Goal: Information Seeking & Learning: Learn about a topic

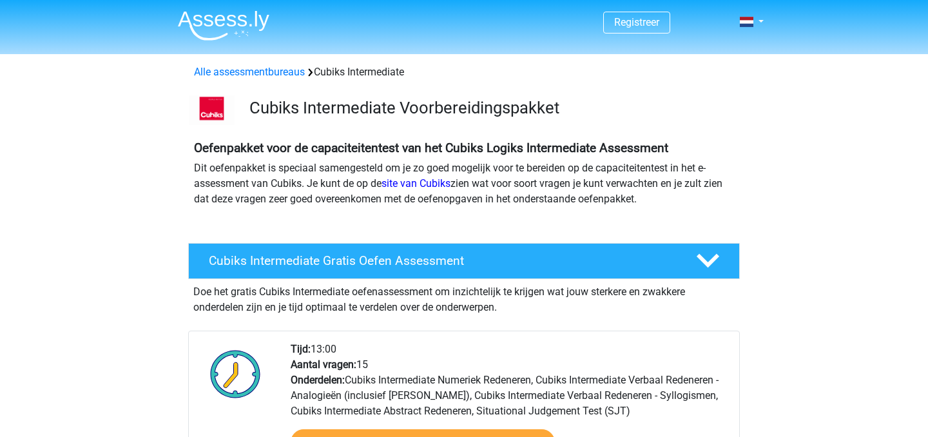
scroll to position [128, 0]
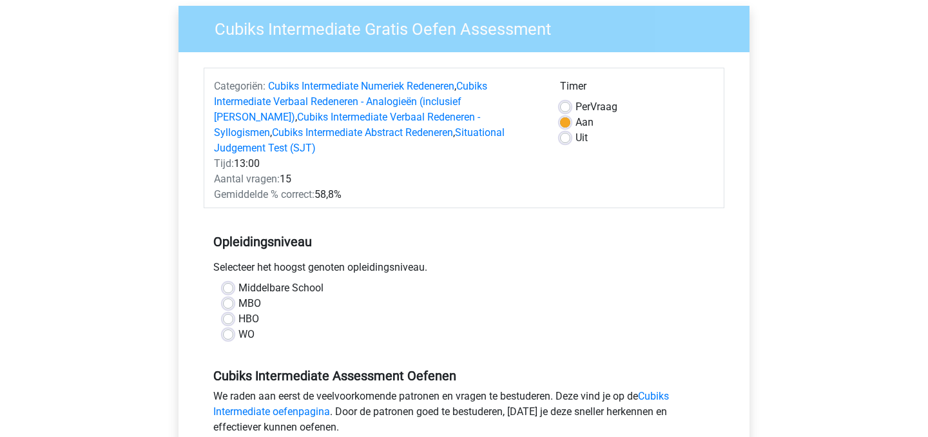
scroll to position [100, 0]
click at [238, 326] on label "WO" at bounding box center [246, 333] width 16 height 15
click at [230, 326] on input "WO" at bounding box center [228, 332] width 10 height 13
radio input "true"
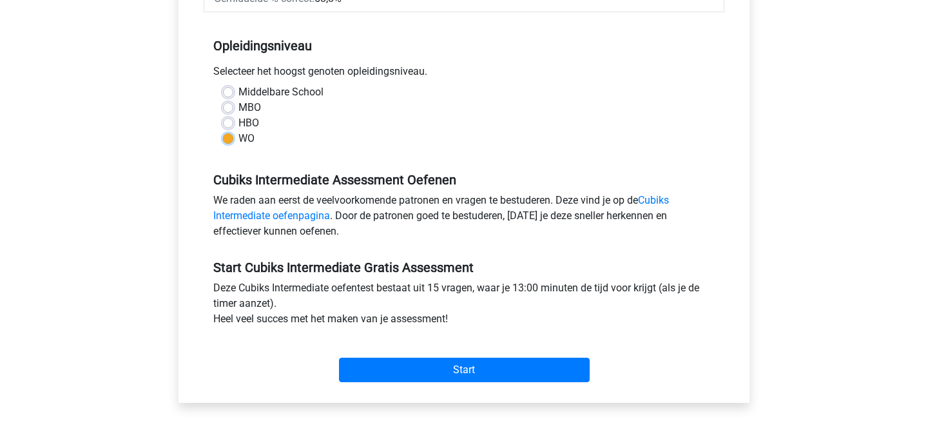
scroll to position [297, 0]
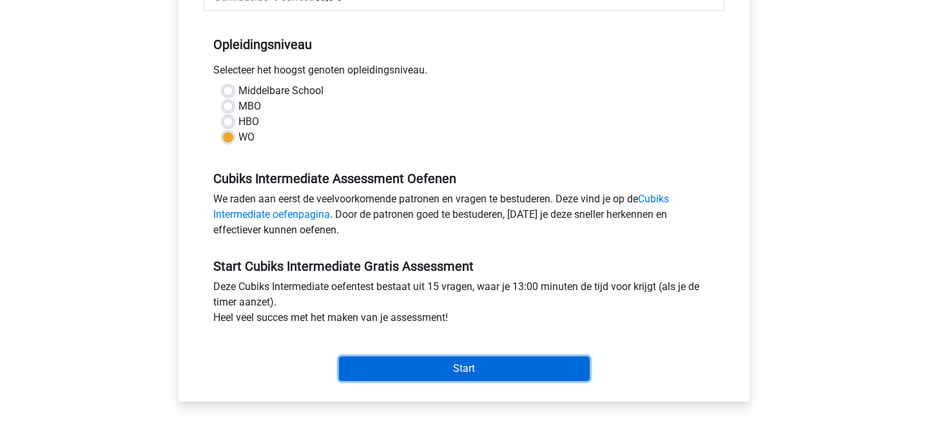
click at [406, 356] on input "Start" at bounding box center [464, 368] width 251 height 24
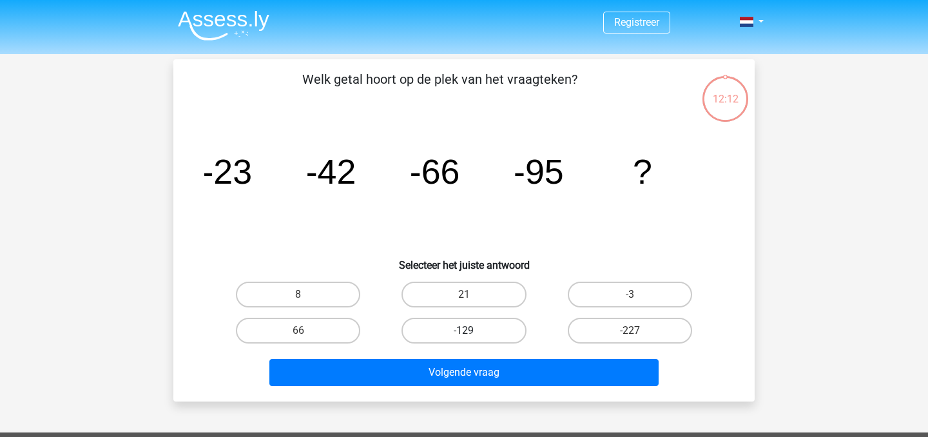
click at [444, 332] on label "-129" at bounding box center [463, 331] width 124 height 26
click at [464, 332] on input "-129" at bounding box center [468, 334] width 8 height 8
radio input "true"
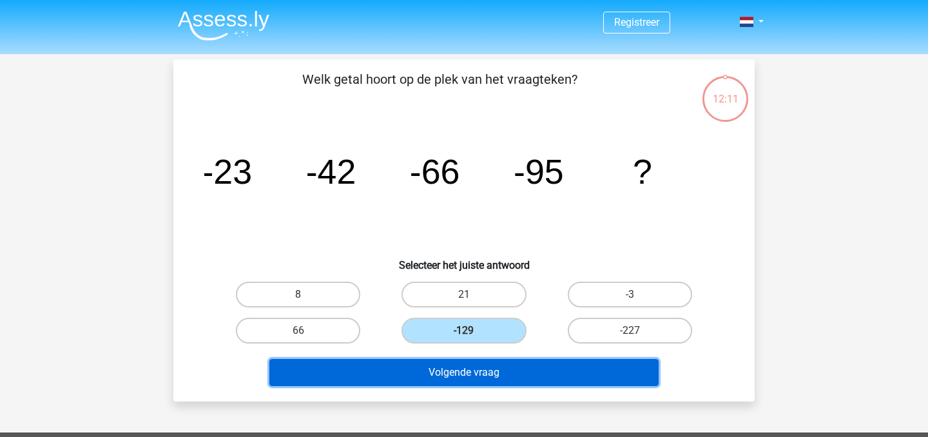
click at [455, 375] on button "Volgende vraag" at bounding box center [464, 372] width 390 height 27
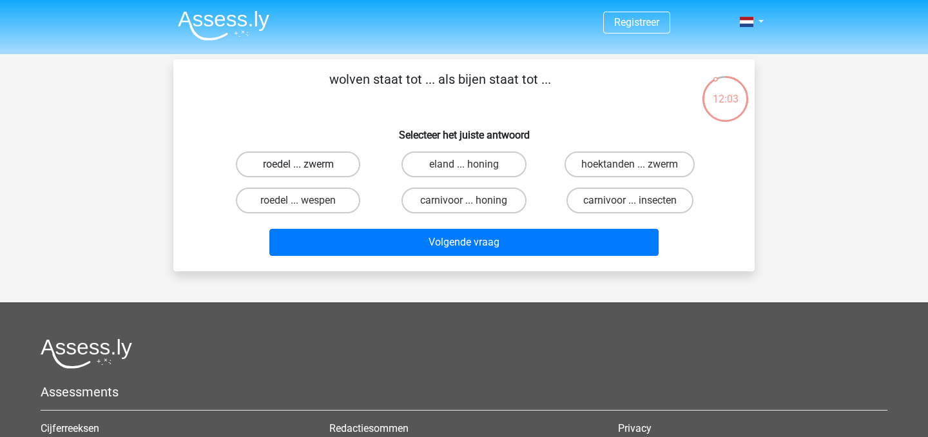
click at [312, 171] on label "roedel ... zwerm" at bounding box center [298, 164] width 124 height 26
click at [307, 171] on input "roedel ... zwerm" at bounding box center [302, 168] width 8 height 8
radio input "true"
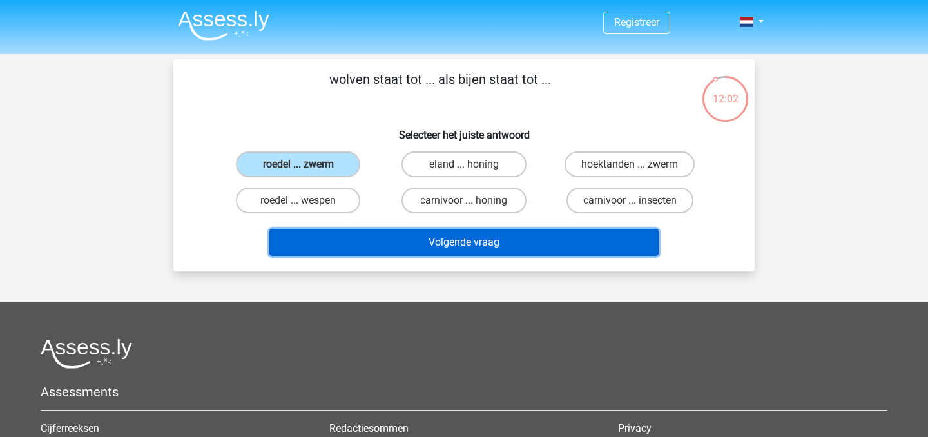
click at [390, 249] on button "Volgende vraag" at bounding box center [464, 242] width 390 height 27
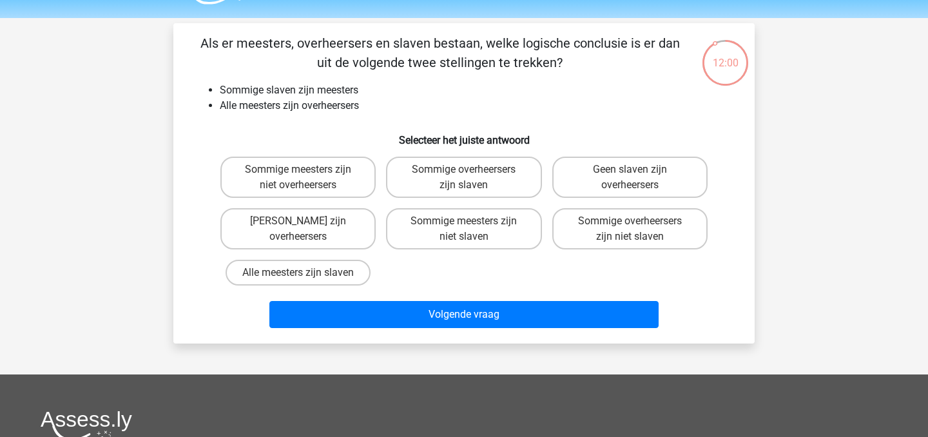
scroll to position [26, 0]
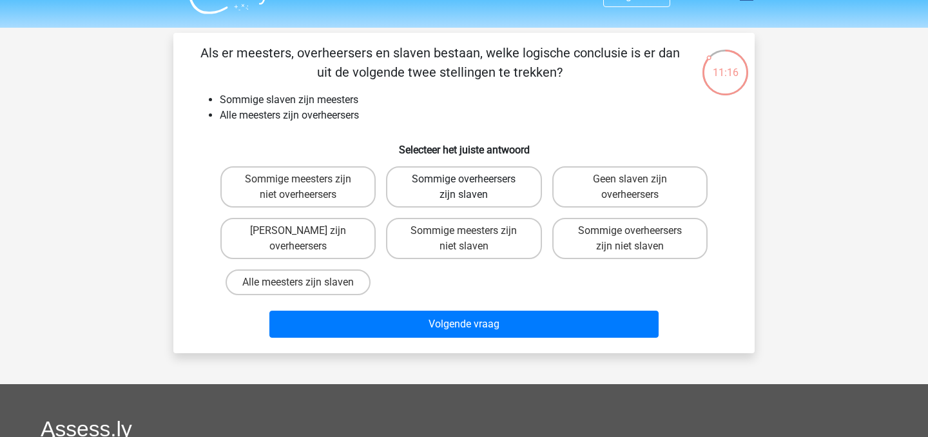
click at [509, 196] on label "Sommige overheersers zijn slaven" at bounding box center [463, 186] width 155 height 41
click at [472, 187] on input "Sommige overheersers zijn slaven" at bounding box center [468, 183] width 8 height 8
radio input "true"
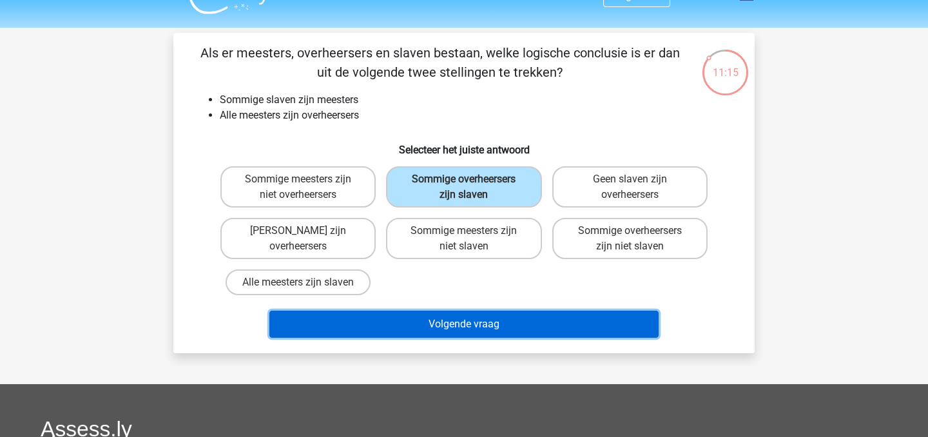
click at [493, 323] on button "Volgende vraag" at bounding box center [464, 323] width 390 height 27
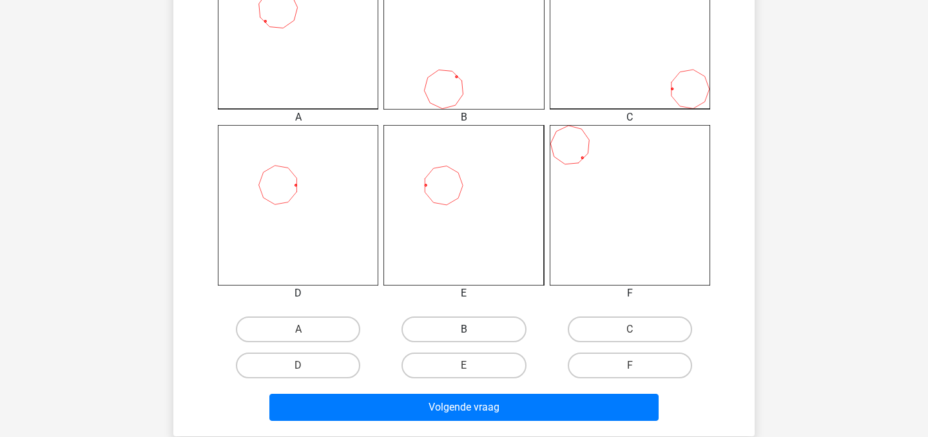
scroll to position [416, 0]
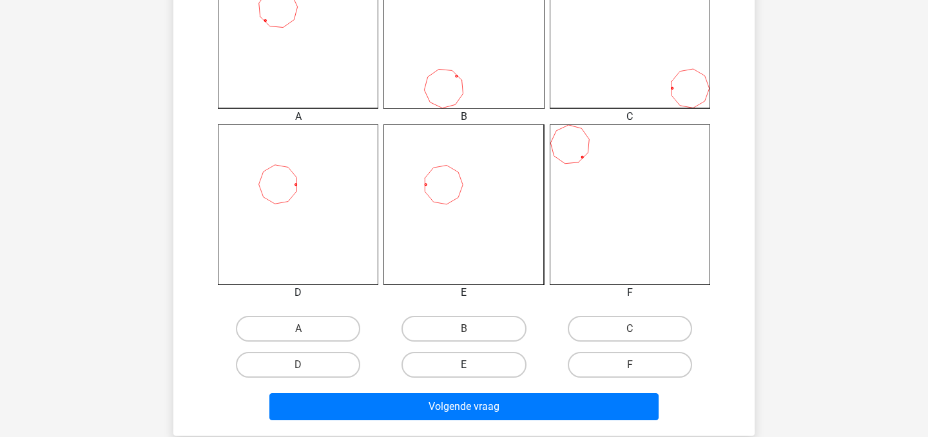
click at [448, 371] on label "E" at bounding box center [463, 365] width 124 height 26
click at [464, 371] on input "E" at bounding box center [468, 369] width 8 height 8
radio input "true"
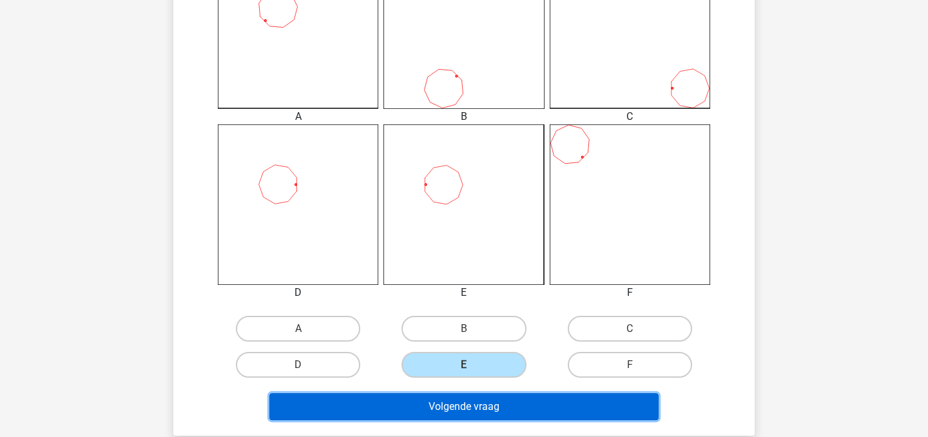
click at [444, 415] on button "Volgende vraag" at bounding box center [464, 406] width 390 height 27
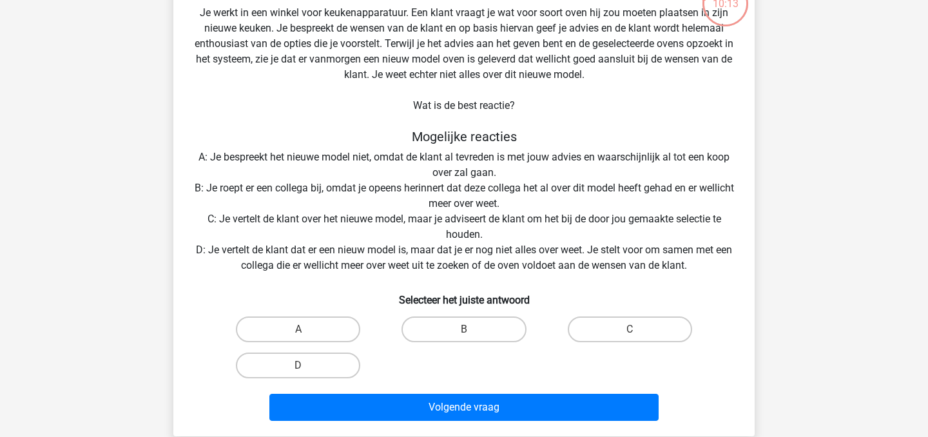
scroll to position [109, 0]
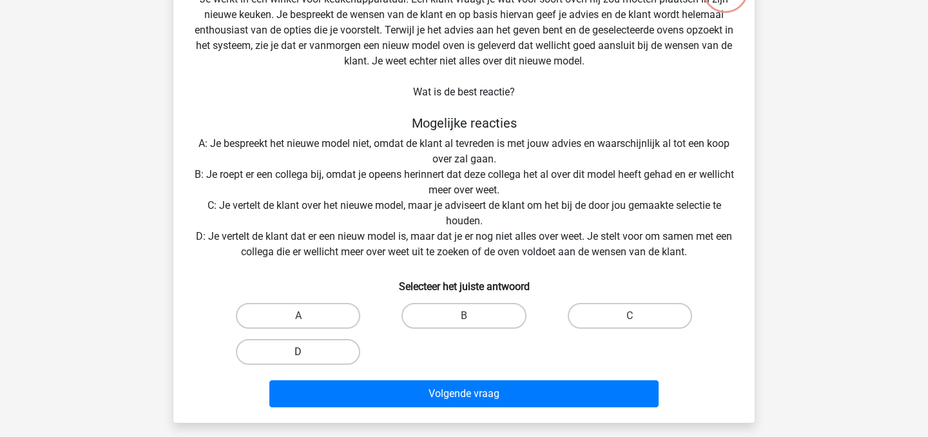
click at [324, 354] on label "D" at bounding box center [298, 352] width 124 height 26
click at [307, 354] on input "D" at bounding box center [302, 356] width 8 height 8
radio input "true"
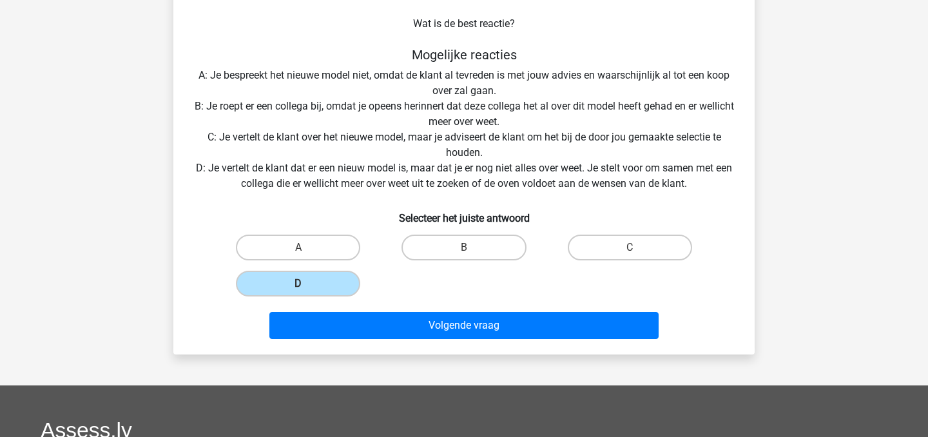
scroll to position [202, 0]
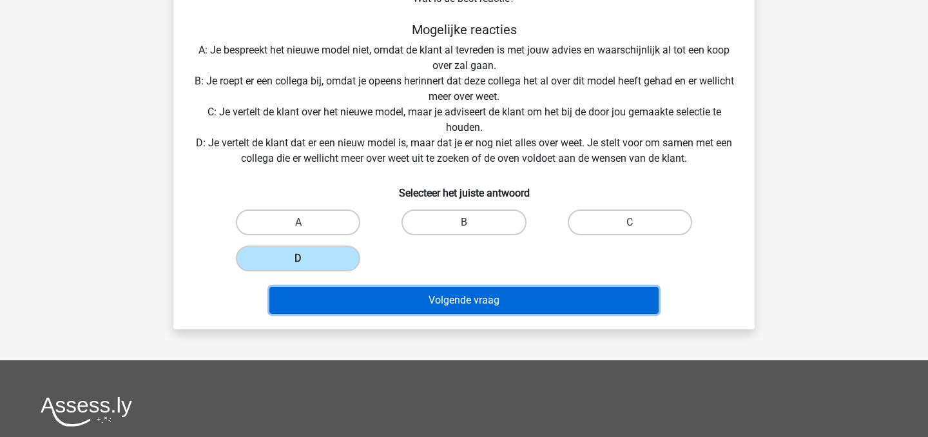
click at [436, 290] on button "Volgende vraag" at bounding box center [464, 300] width 390 height 27
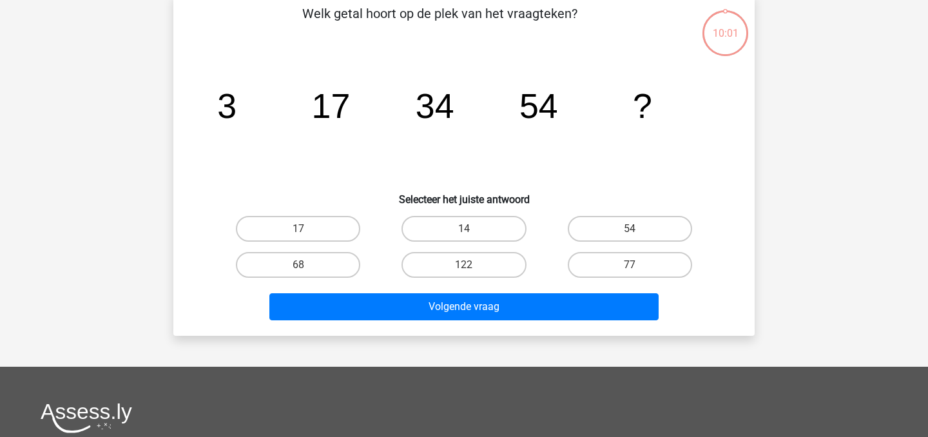
scroll to position [59, 0]
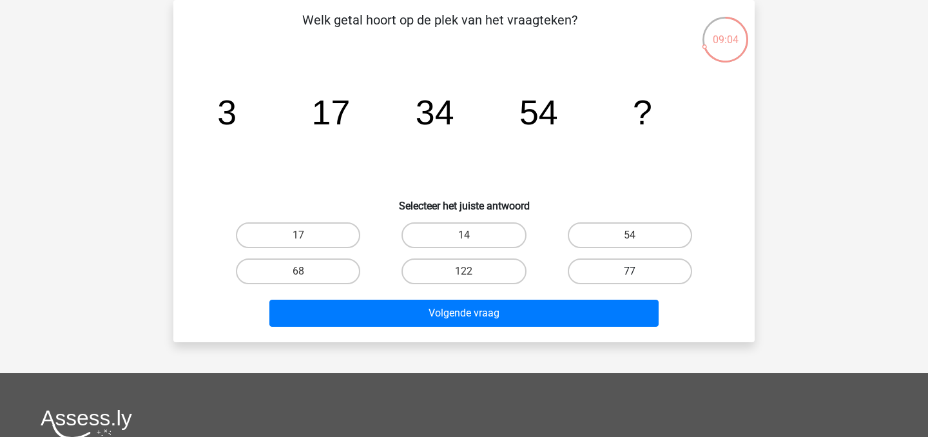
click at [605, 273] on label "77" at bounding box center [629, 271] width 124 height 26
click at [629, 273] on input "77" at bounding box center [633, 275] width 8 height 8
radio input "true"
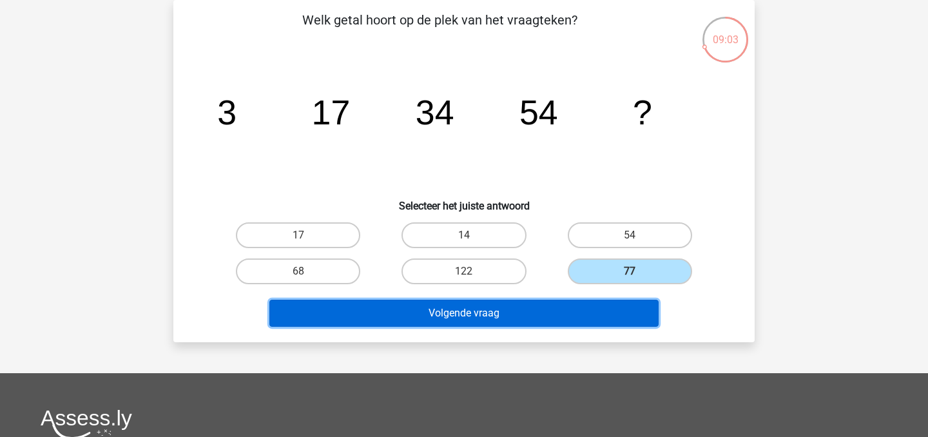
click at [581, 316] on button "Volgende vraag" at bounding box center [464, 313] width 390 height 27
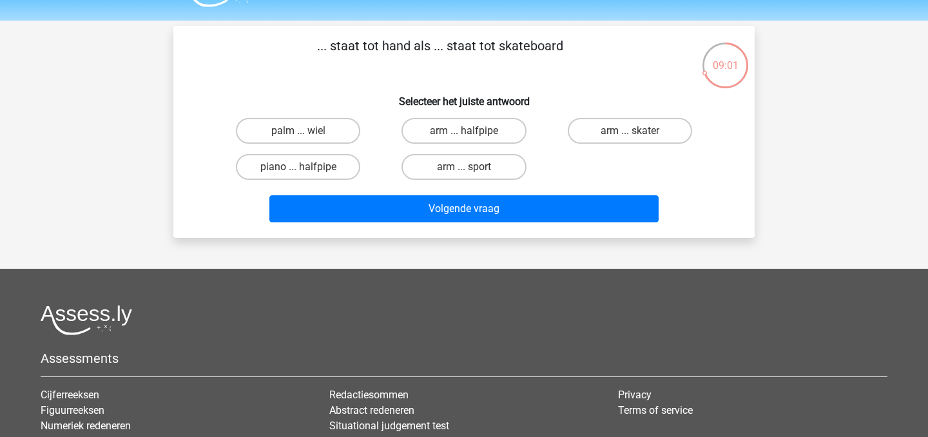
scroll to position [29, 0]
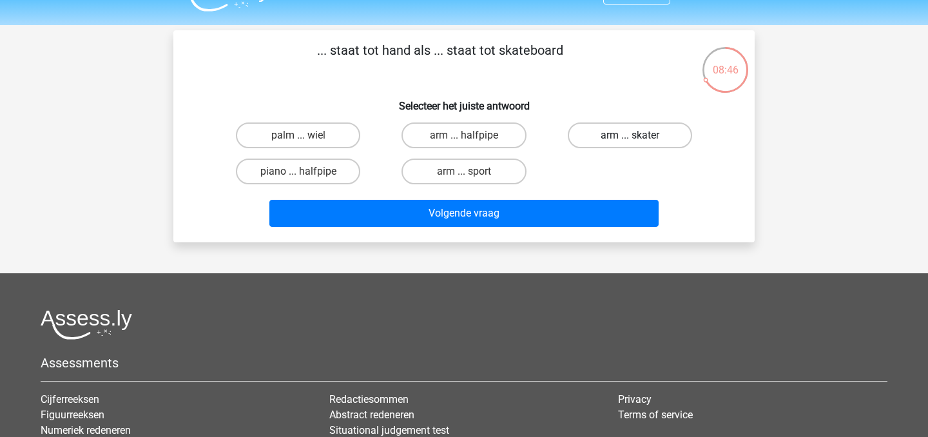
click at [616, 136] on label "arm ... skater" at bounding box center [629, 135] width 124 height 26
click at [629, 136] on input "arm ... skater" at bounding box center [633, 139] width 8 height 8
radio input "true"
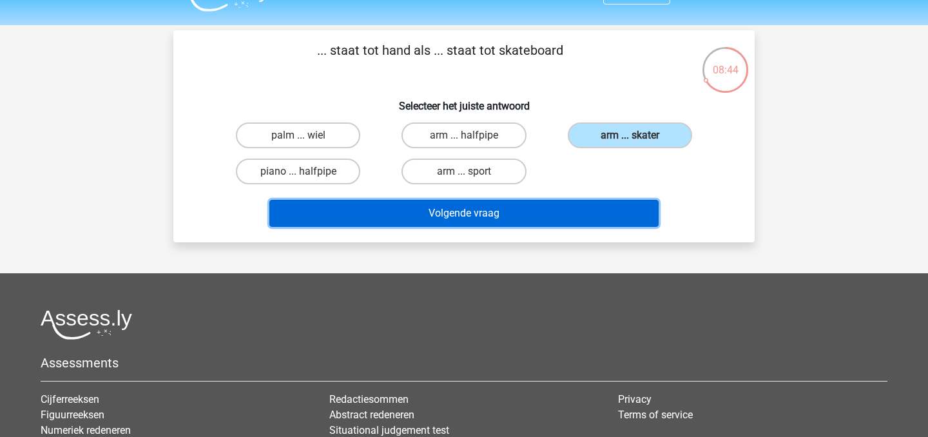
click at [549, 218] on button "Volgende vraag" at bounding box center [464, 213] width 390 height 27
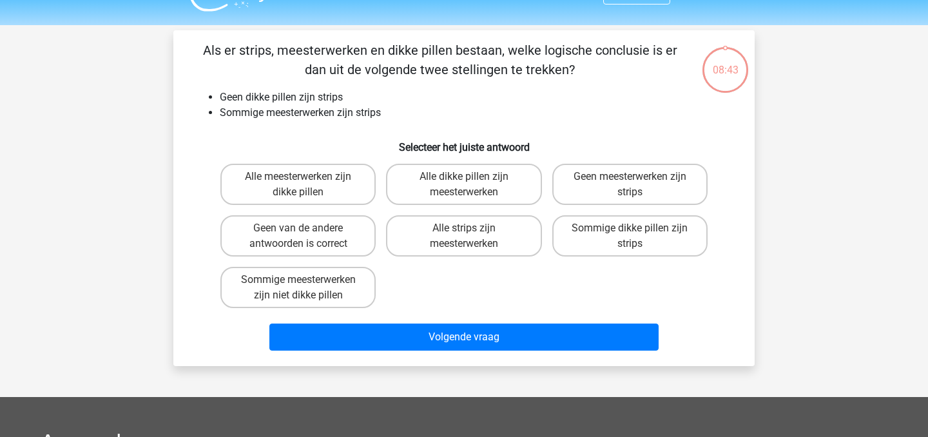
scroll to position [59, 0]
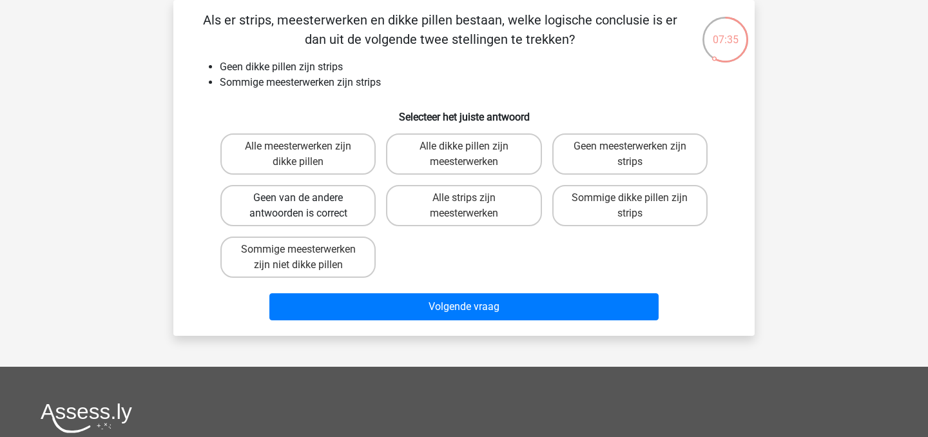
click at [354, 207] on label "Geen van de andere antwoorden is correct" at bounding box center [297, 205] width 155 height 41
click at [307, 206] on input "Geen van de andere antwoorden is correct" at bounding box center [302, 202] width 8 height 8
radio input "true"
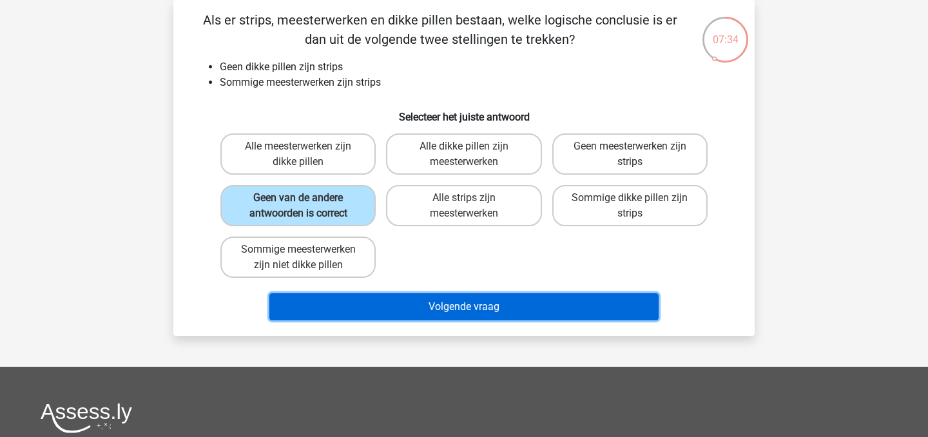
click at [412, 300] on button "Volgende vraag" at bounding box center [464, 306] width 390 height 27
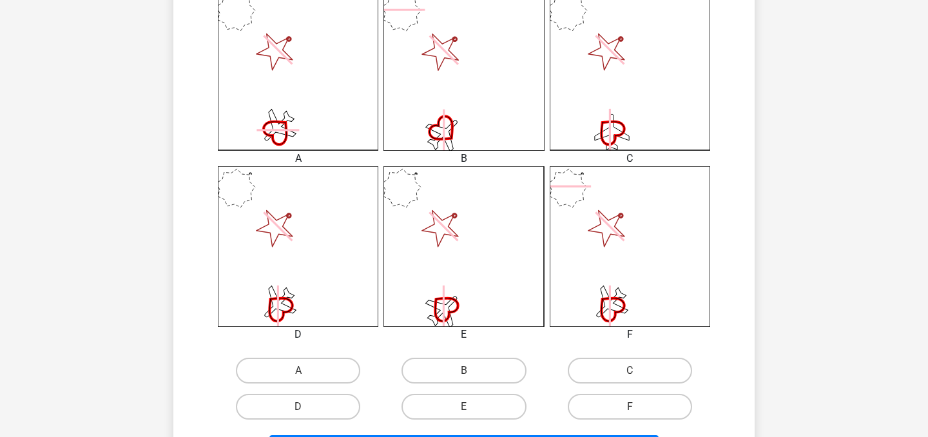
scroll to position [381, 0]
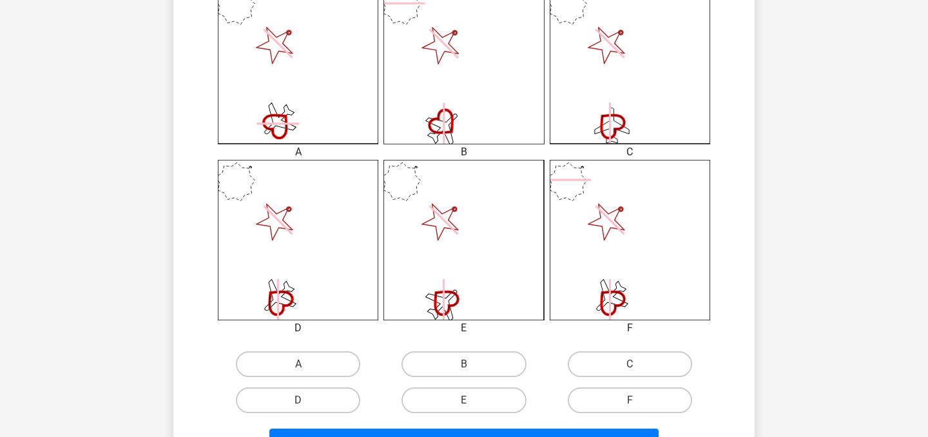
click at [457, 69] on icon at bounding box center [463, 63] width 160 height 160
click at [461, 354] on label "B" at bounding box center [463, 364] width 124 height 26
click at [464, 364] on input "B" at bounding box center [468, 368] width 8 height 8
radio input "true"
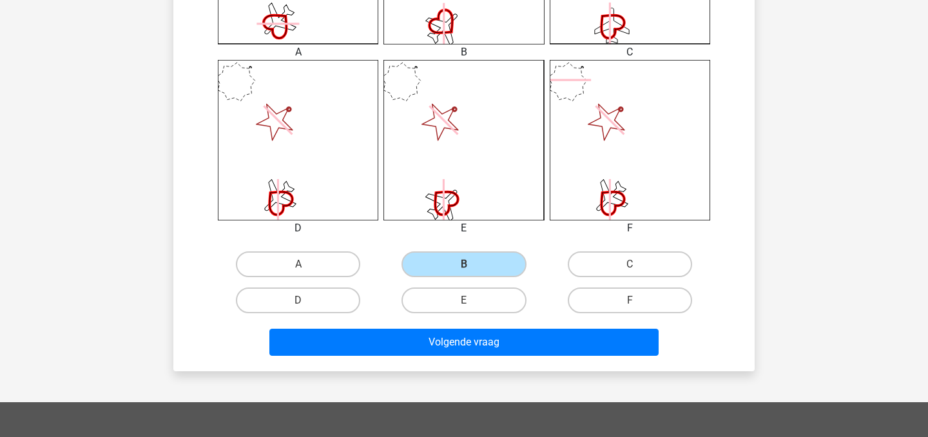
scroll to position [510, 0]
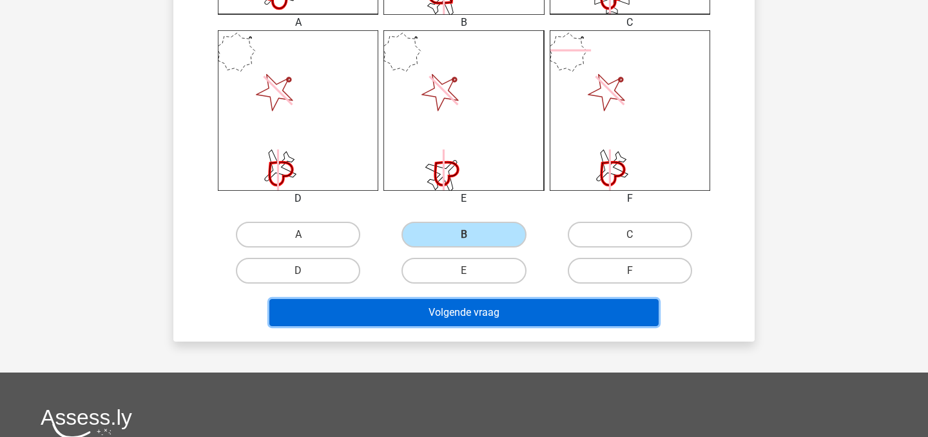
click at [471, 318] on button "Volgende vraag" at bounding box center [464, 312] width 390 height 27
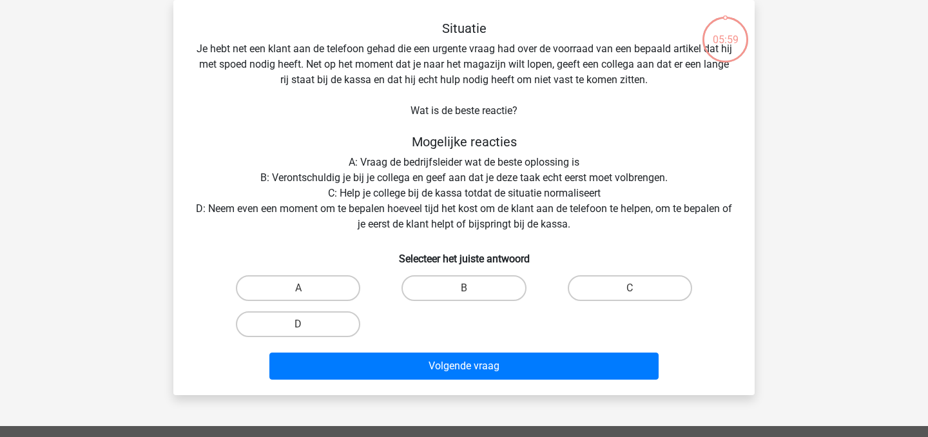
scroll to position [59, 0]
click at [323, 327] on label "D" at bounding box center [298, 324] width 124 height 26
click at [307, 327] on input "D" at bounding box center [302, 328] width 8 height 8
radio input "true"
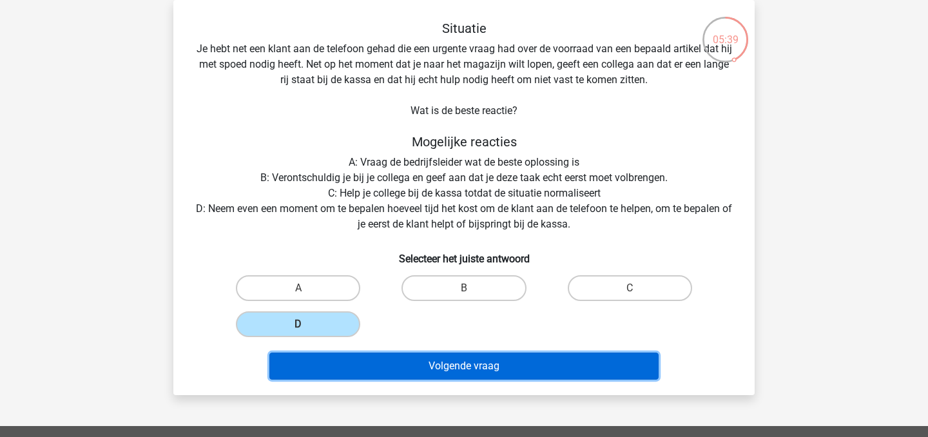
click at [386, 377] on button "Volgende vraag" at bounding box center [464, 365] width 390 height 27
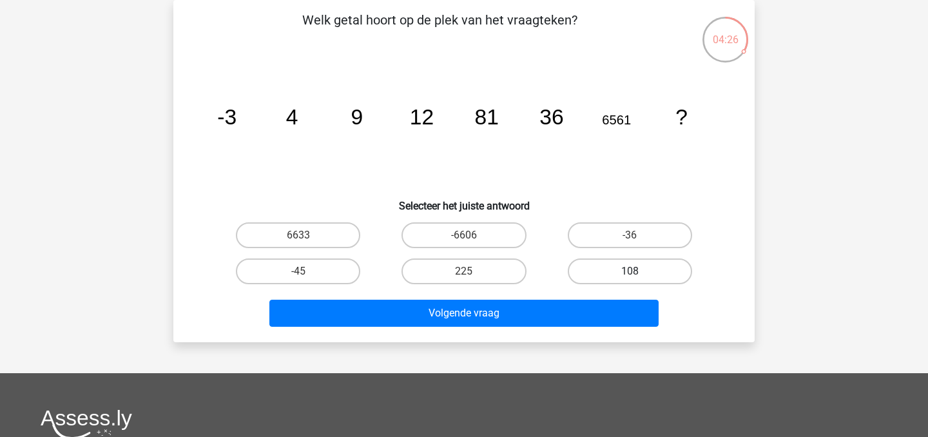
click at [597, 264] on label "108" at bounding box center [629, 271] width 124 height 26
click at [629, 271] on input "108" at bounding box center [633, 275] width 8 height 8
radio input "true"
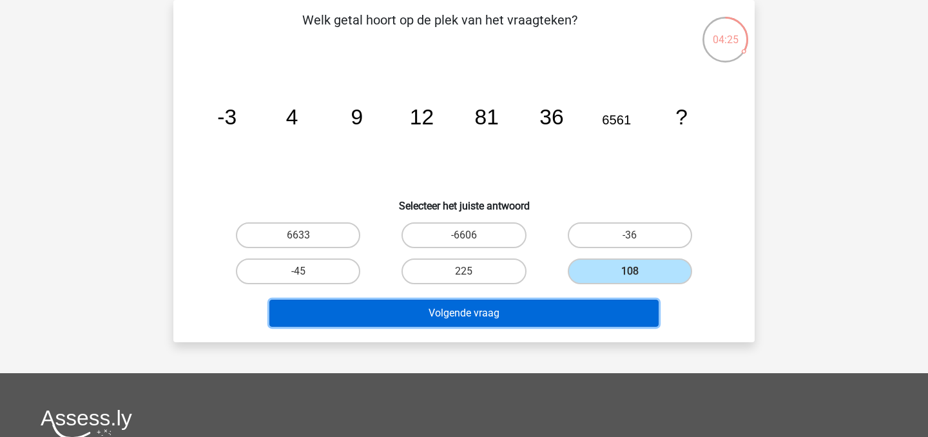
click at [557, 312] on button "Volgende vraag" at bounding box center [464, 313] width 390 height 27
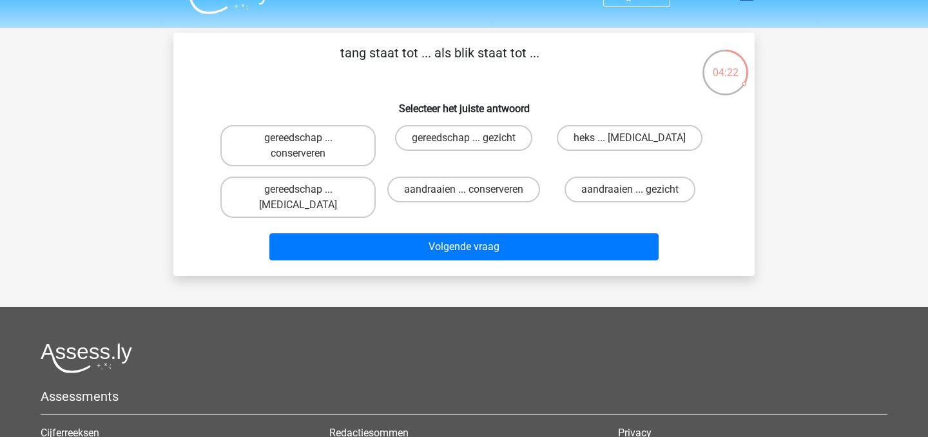
scroll to position [23, 0]
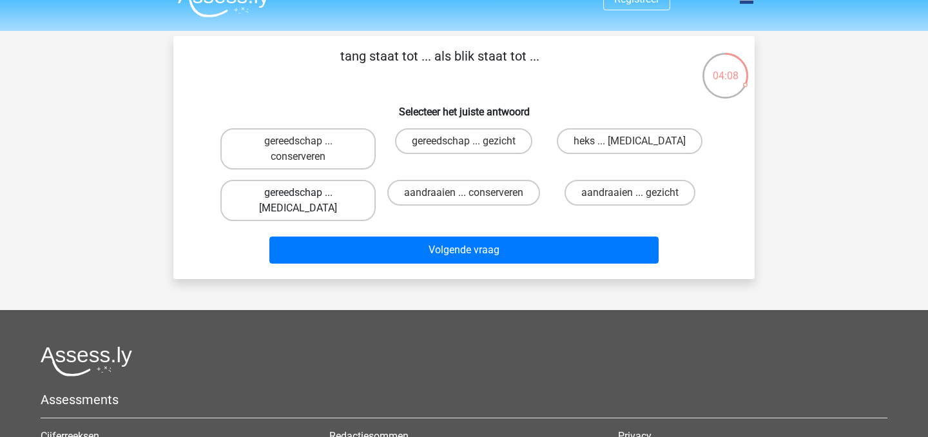
click at [338, 198] on label "gereedschap ... ogen" at bounding box center [297, 200] width 155 height 41
click at [307, 198] on input "gereedschap ... ogen" at bounding box center [302, 197] width 8 height 8
radio input "true"
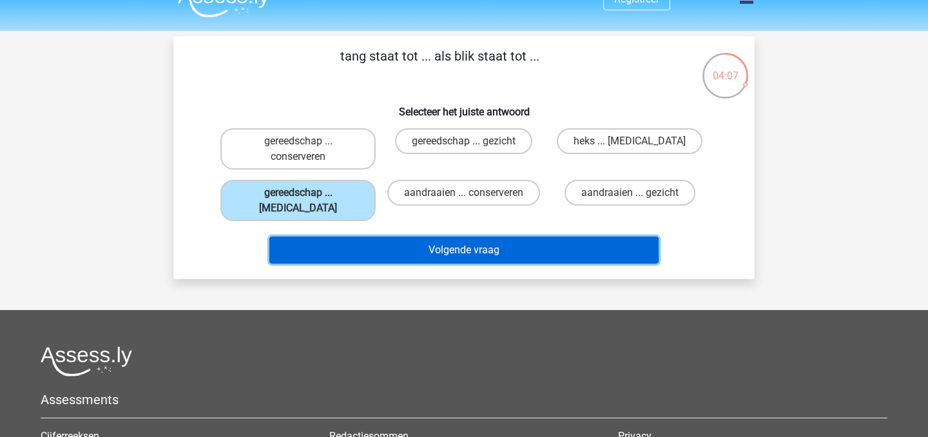
click at [405, 237] on button "Volgende vraag" at bounding box center [464, 249] width 390 height 27
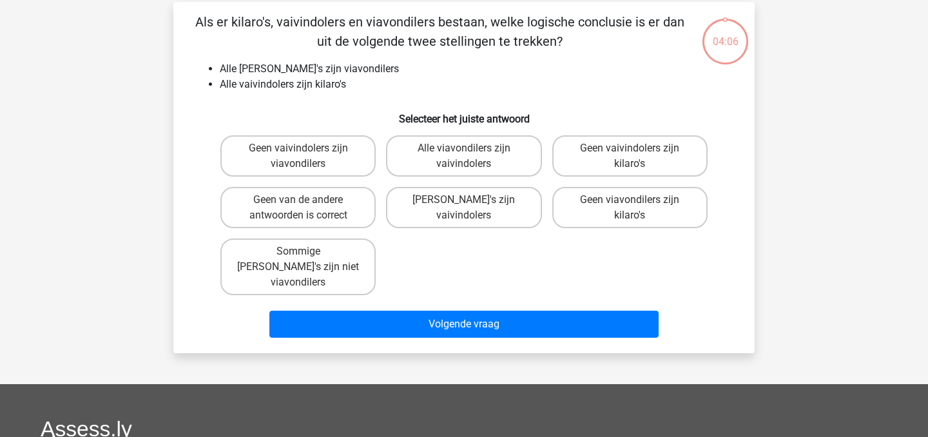
scroll to position [59, 0]
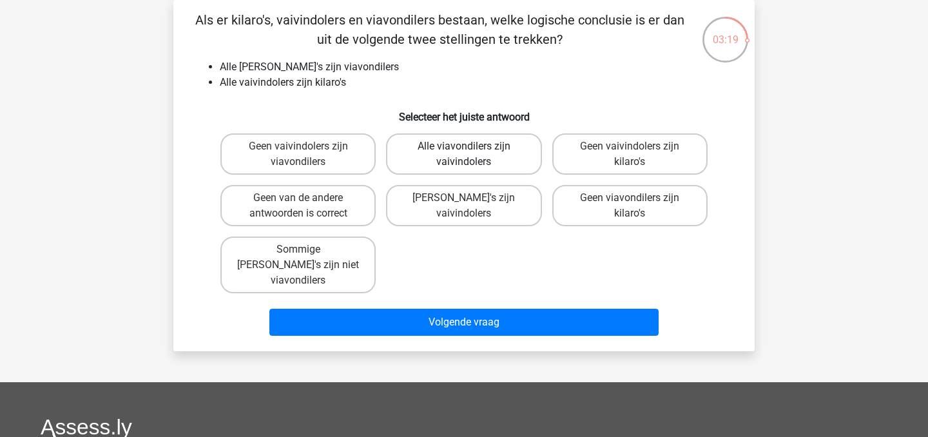
click at [416, 158] on label "Alle viavondilers zijn vaivindolers" at bounding box center [463, 153] width 155 height 41
click at [464, 155] on input "Alle viavondilers zijn vaivindolers" at bounding box center [468, 150] width 8 height 8
radio input "true"
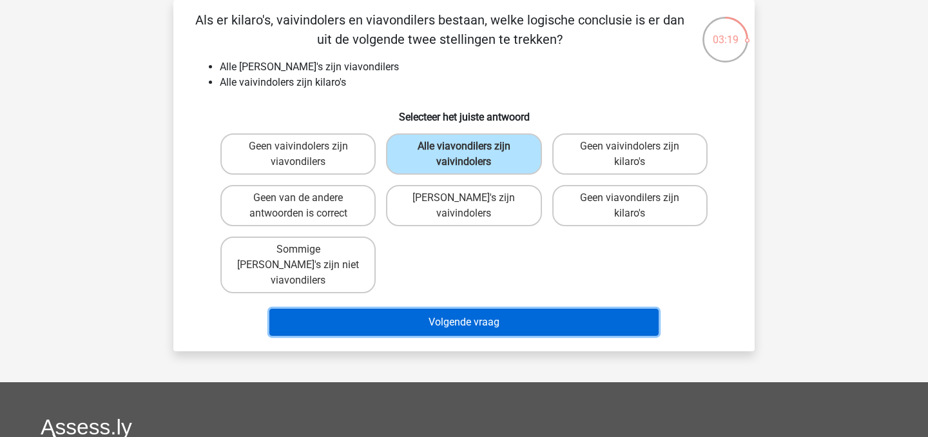
click at [431, 309] on button "Volgende vraag" at bounding box center [464, 322] width 390 height 27
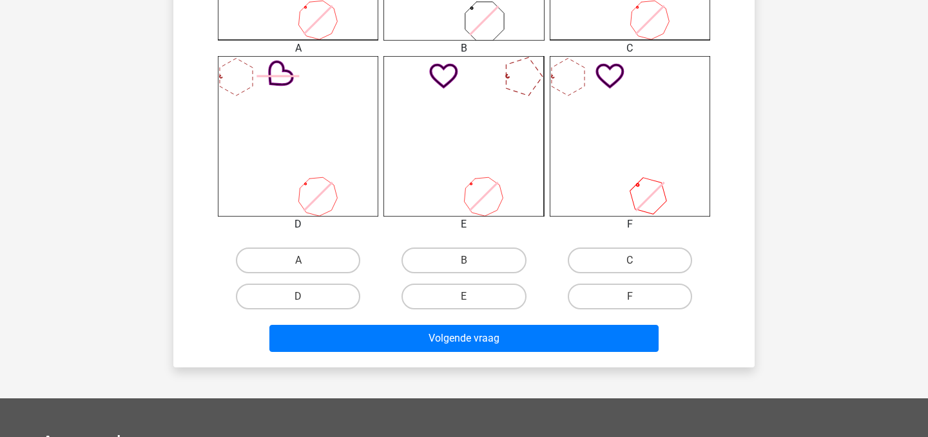
scroll to position [493, 0]
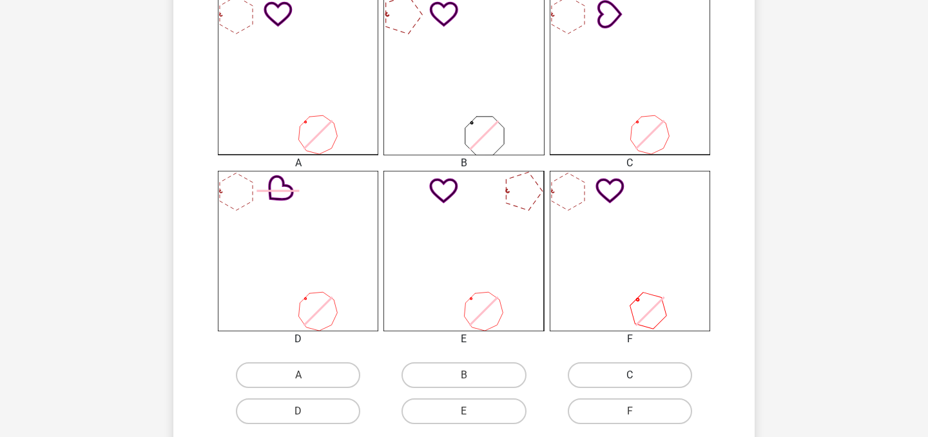
click at [611, 377] on label "C" at bounding box center [629, 375] width 124 height 26
click at [629, 377] on input "C" at bounding box center [633, 379] width 8 height 8
radio input "true"
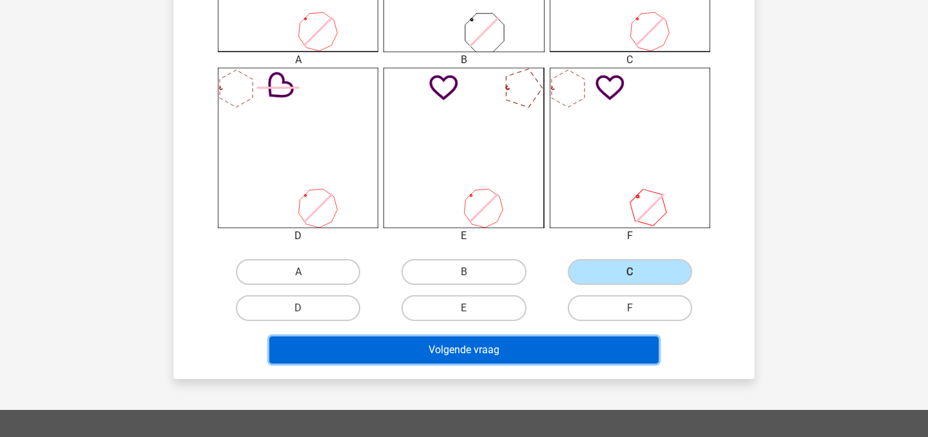
click at [567, 347] on button "Volgende vraag" at bounding box center [464, 349] width 390 height 27
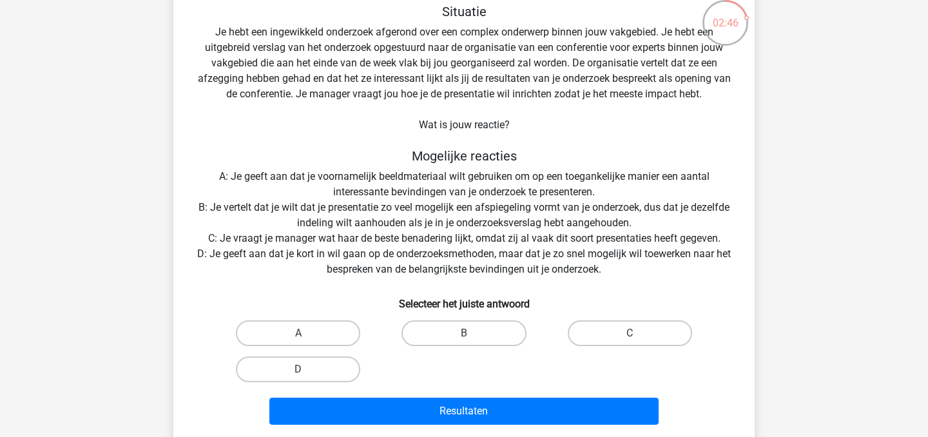
scroll to position [75, 0]
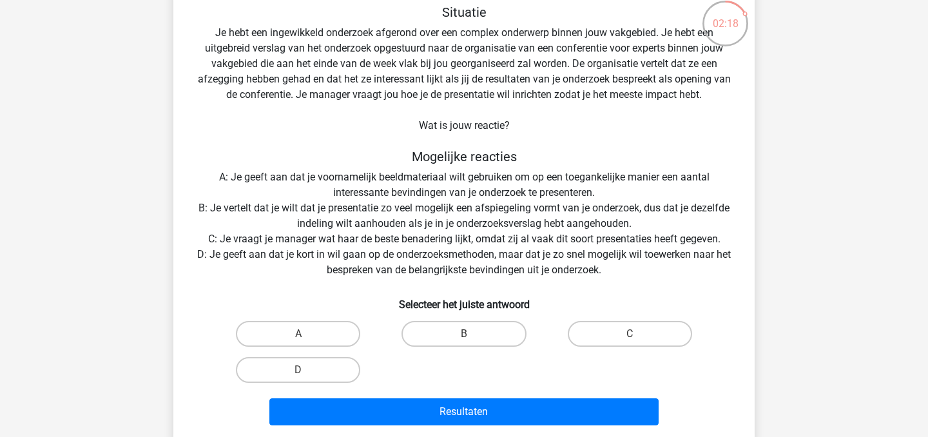
click at [365, 334] on div "A" at bounding box center [297, 334] width 155 height 26
click at [350, 334] on label "A" at bounding box center [298, 334] width 124 height 26
click at [307, 334] on input "A" at bounding box center [302, 338] width 8 height 8
radio input "true"
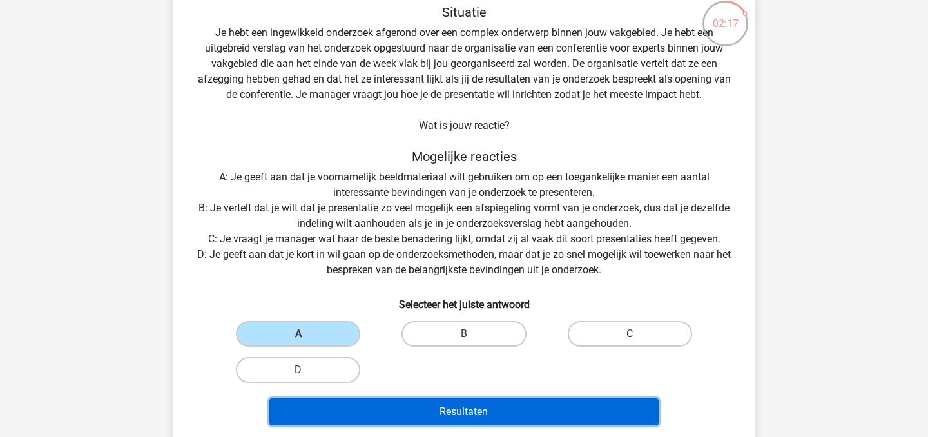
click at [426, 405] on button "Resultaten" at bounding box center [464, 411] width 390 height 27
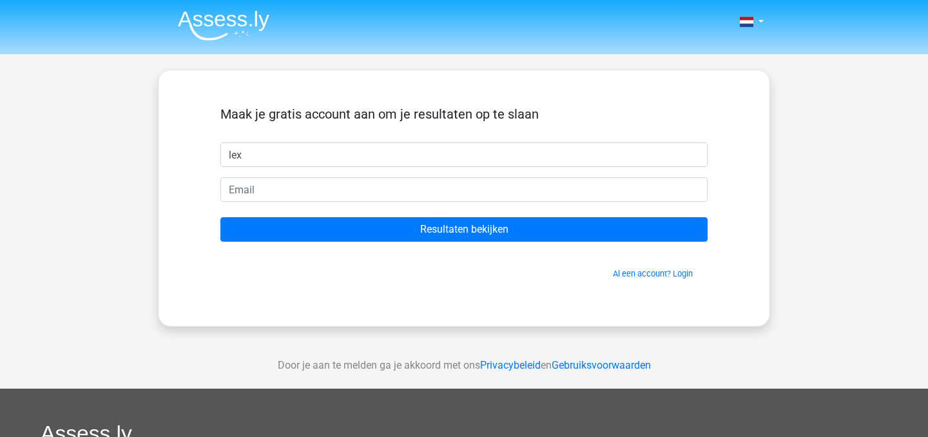
type input "lex"
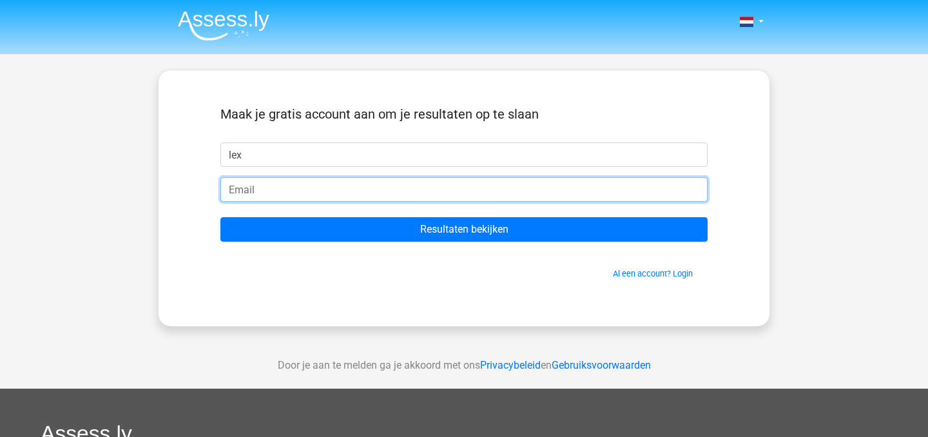
click at [316, 187] on input "email" at bounding box center [463, 189] width 487 height 24
type input "lexschrauwen@gmail.com"
click at [220, 217] on input "Resultaten bekijken" at bounding box center [463, 229] width 487 height 24
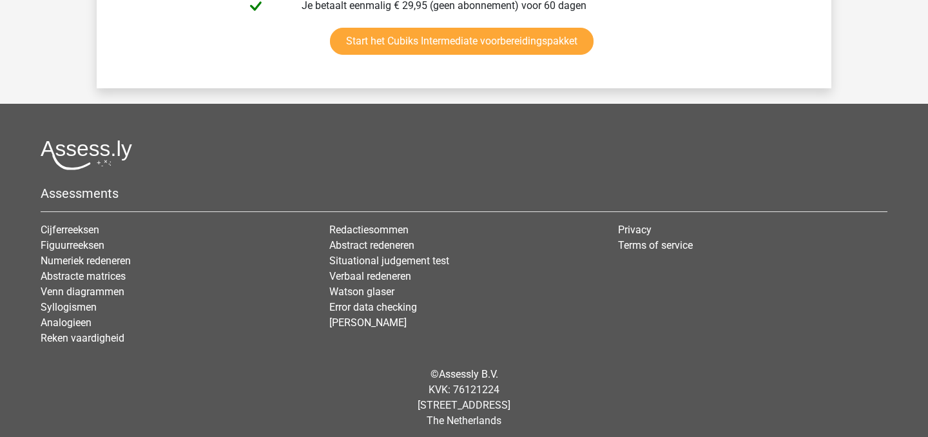
scroll to position [3002, 0]
